Goal: Task Accomplishment & Management: Manage account settings

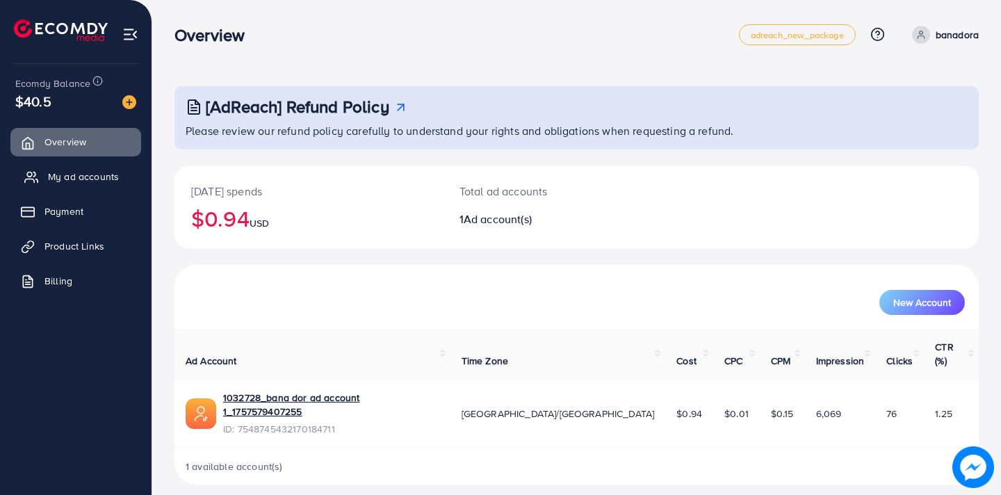
click at [91, 179] on span "My ad accounts" at bounding box center [83, 177] width 71 height 14
